Goal: Task Accomplishment & Management: Use online tool/utility

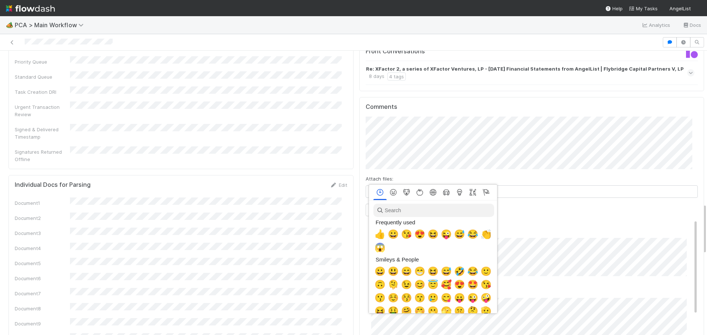
scroll to position [0, 3]
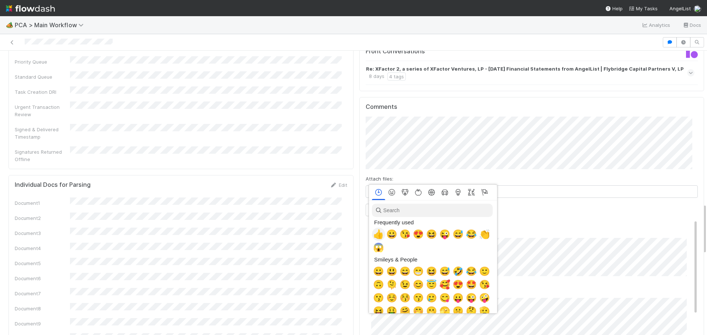
click at [378, 235] on span "👍" at bounding box center [378, 234] width 11 height 10
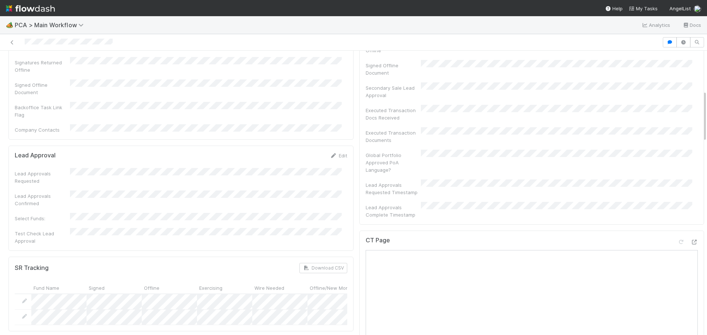
scroll to position [368, 0]
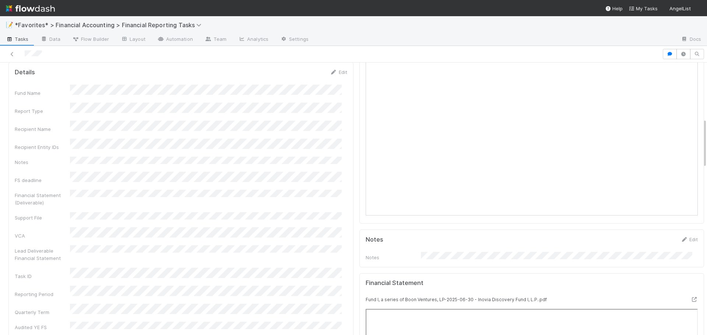
scroll to position [157, 0]
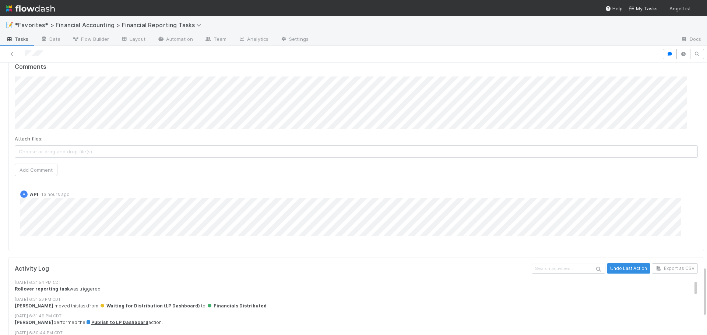
scroll to position [1183, 0]
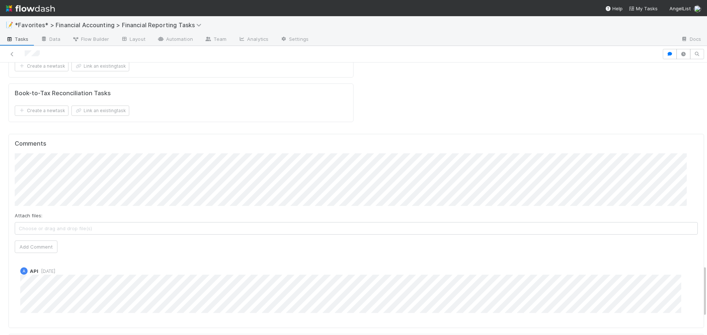
scroll to position [1058, 0]
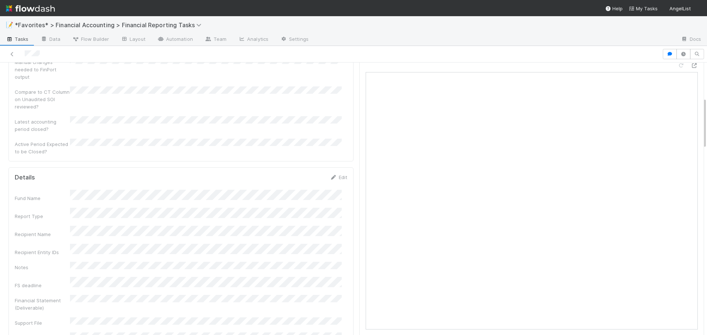
scroll to position [184, 0]
